Goal: Find contact information: Find contact information

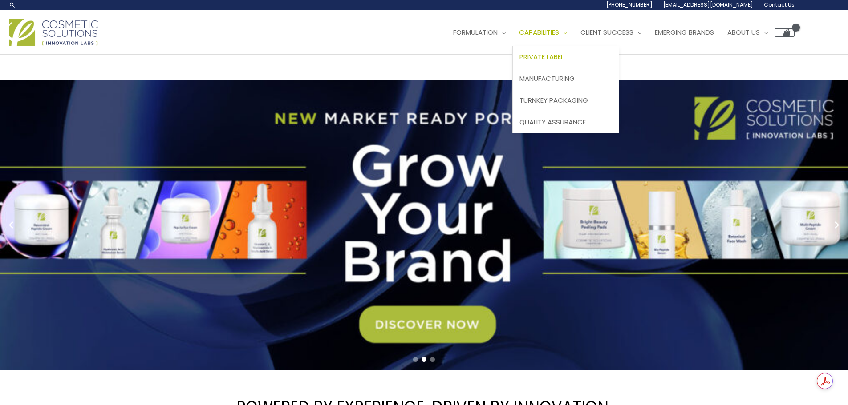
click at [551, 59] on span "Private Label" at bounding box center [541, 56] width 44 height 9
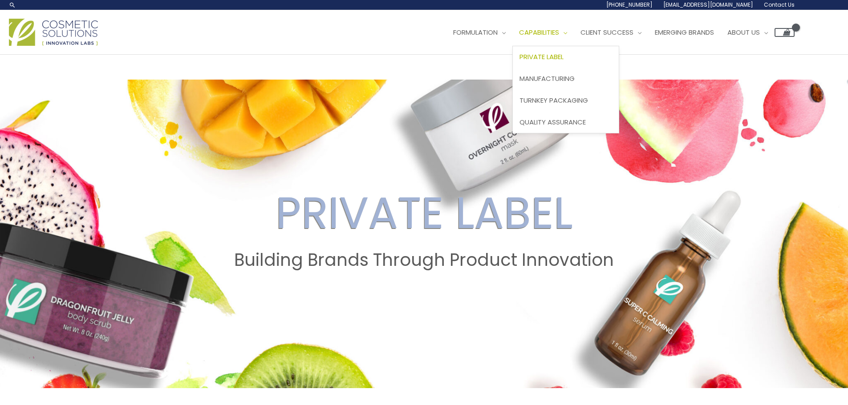
click at [559, 53] on span "Private Label" at bounding box center [541, 56] width 44 height 9
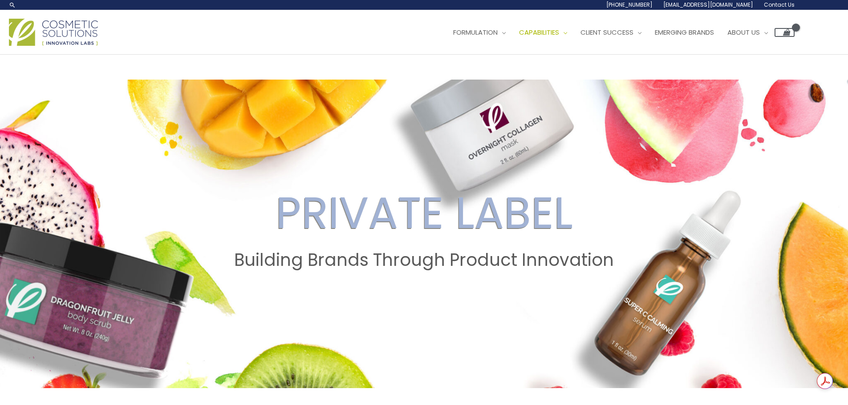
click at [55, 25] on img at bounding box center [53, 32] width 89 height 27
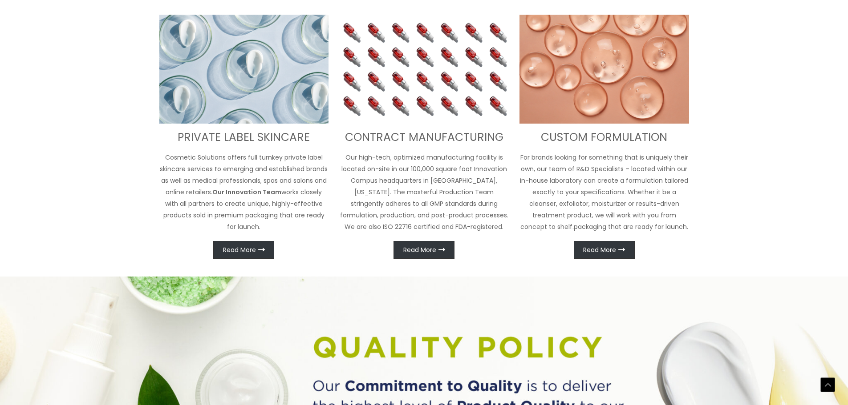
scroll to position [432, 0]
click at [246, 250] on span "Read More" at bounding box center [239, 250] width 33 height 6
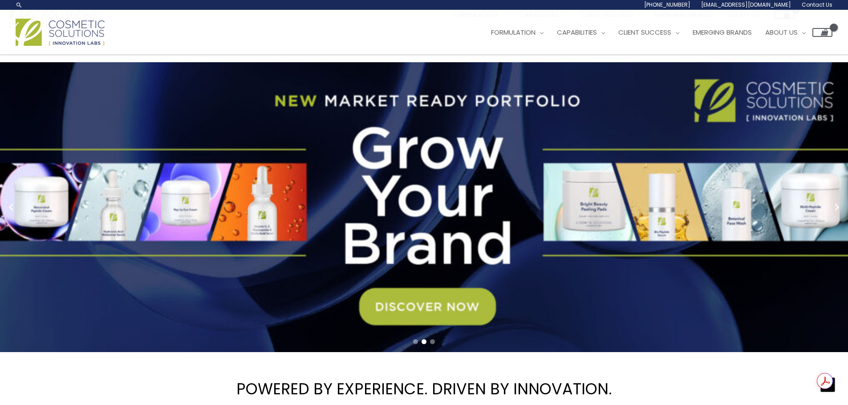
scroll to position [0, 0]
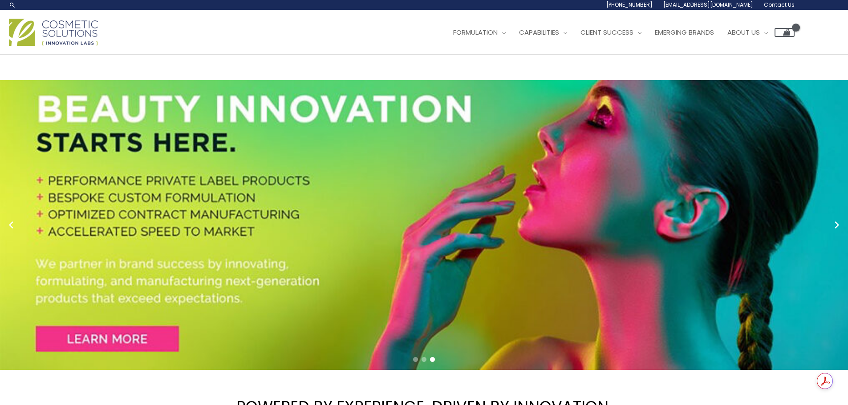
click at [712, 4] on span "[EMAIL_ADDRESS][DOMAIN_NAME]" at bounding box center [708, 5] width 90 height 8
